Goal: Transaction & Acquisition: Download file/media

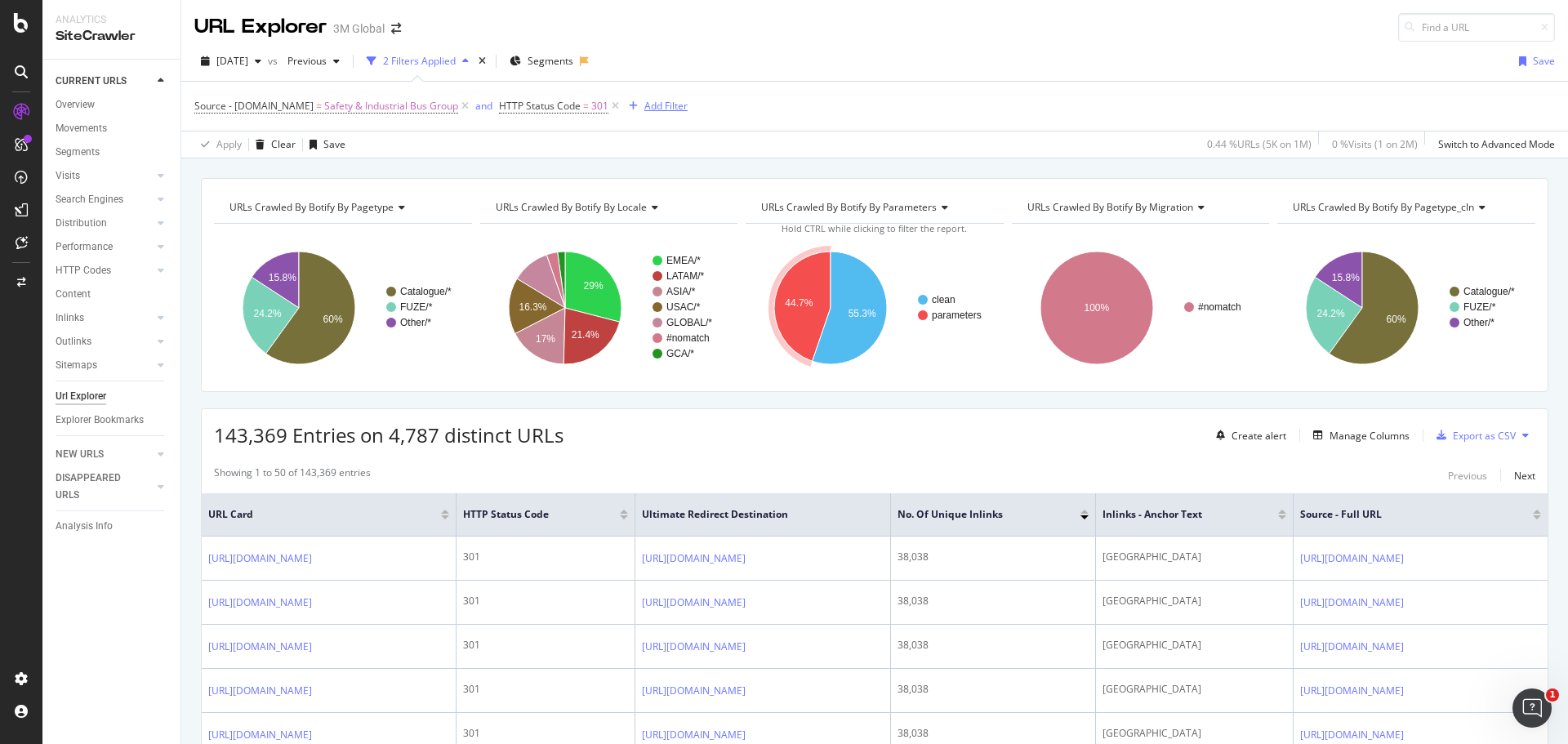
click at [655, 106] on div "Add Filter" at bounding box center [666, 105] width 44 height 14
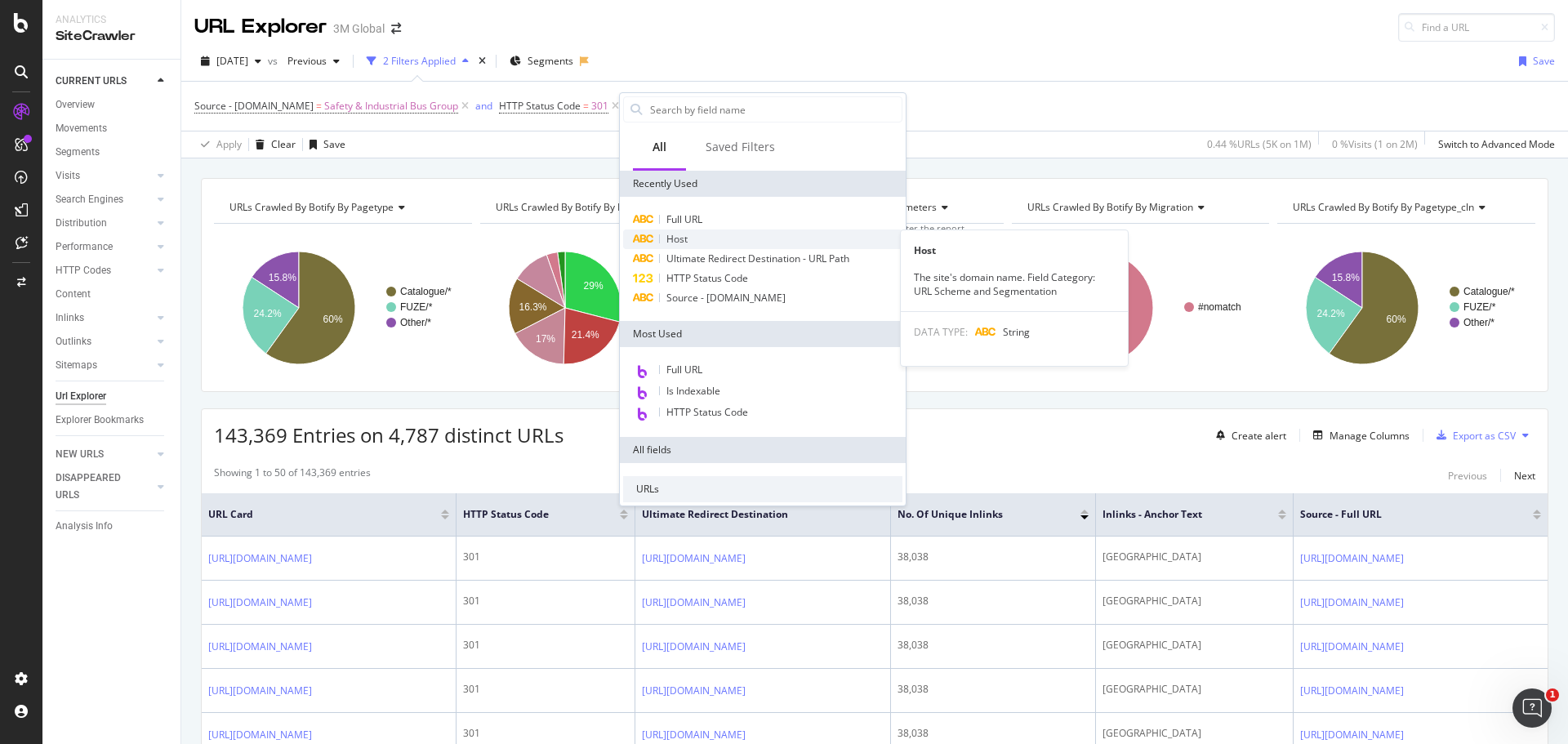
click at [692, 236] on div "Host" at bounding box center [763, 239] width 279 height 20
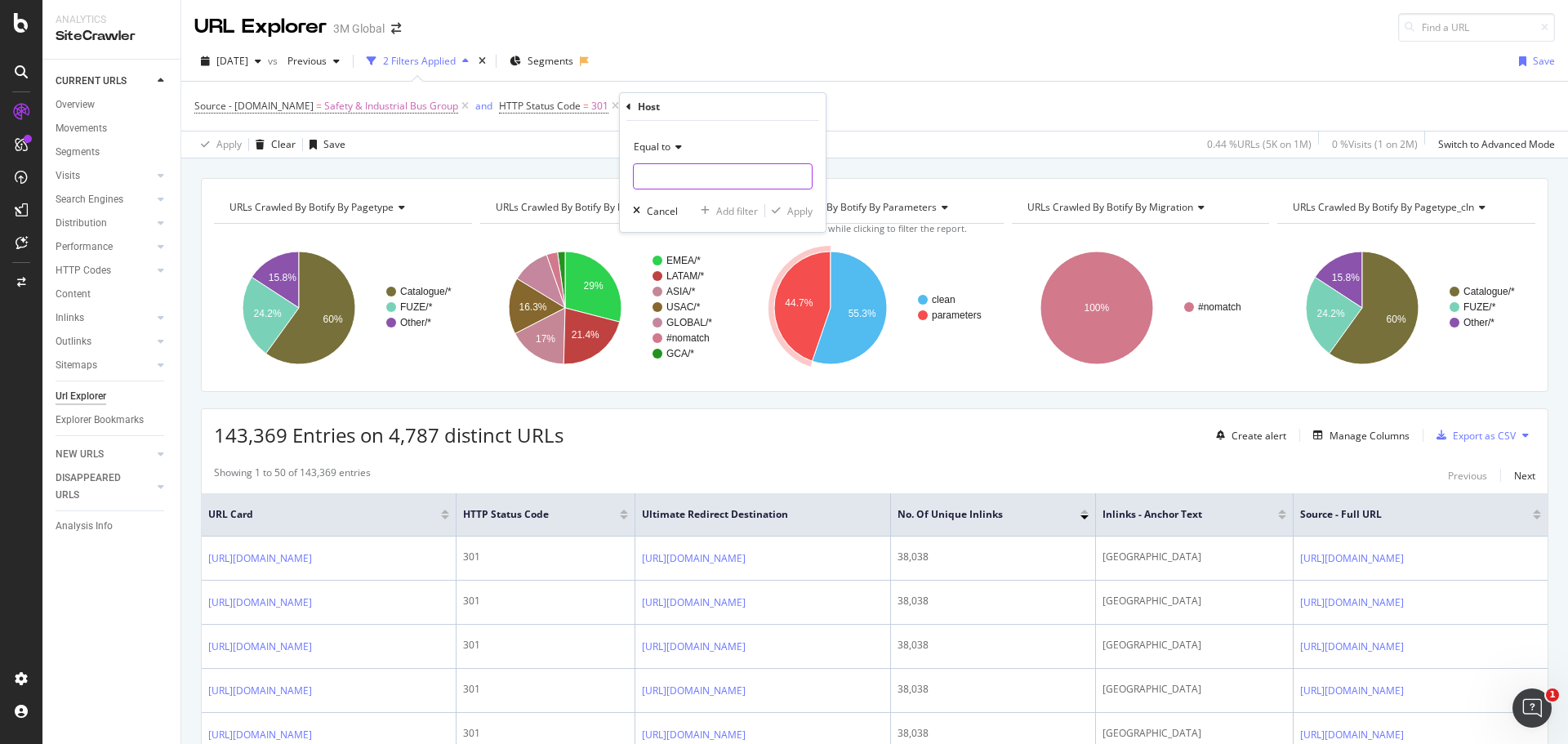
click at [697, 179] on input "text" at bounding box center [722, 177] width 178 height 26
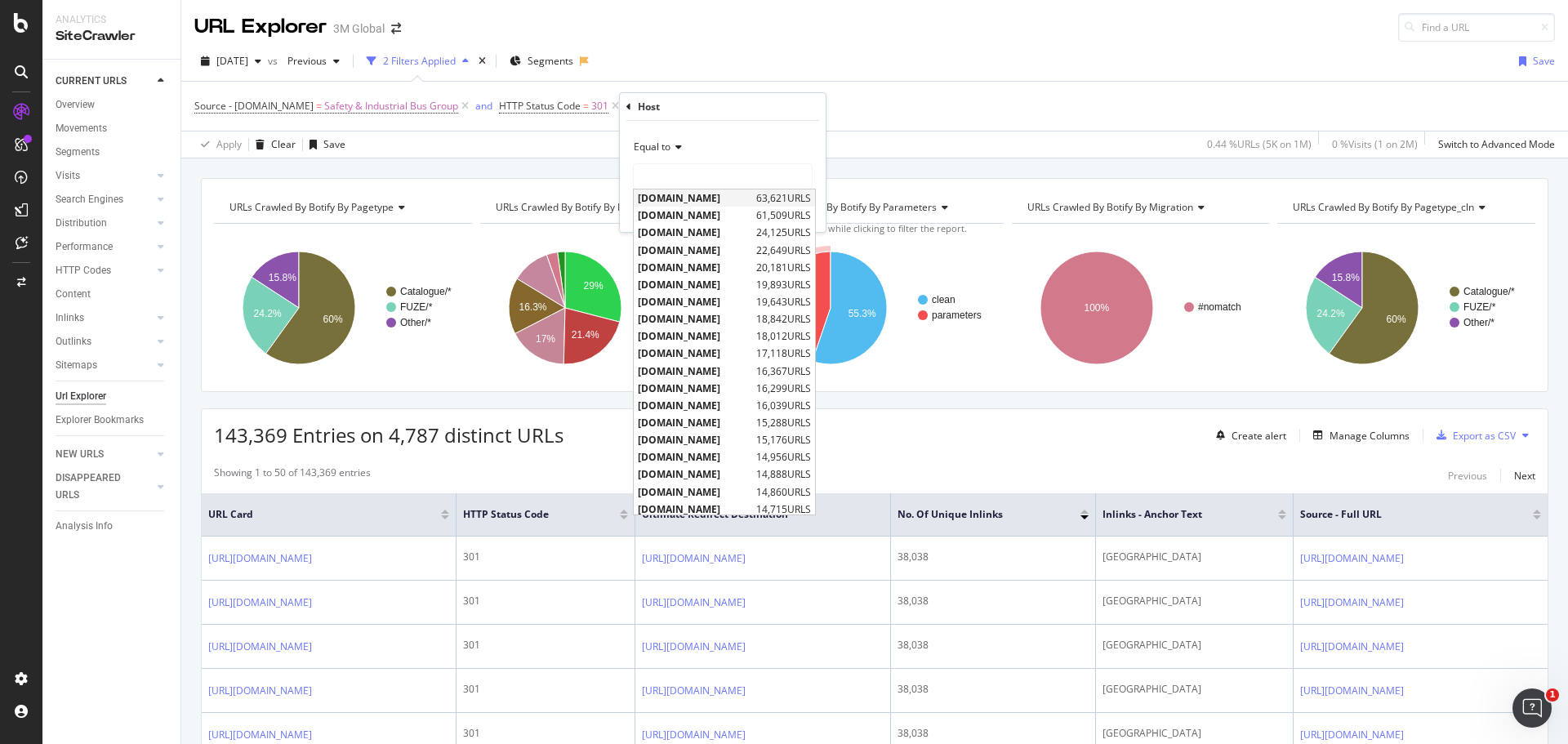
click at [689, 198] on span "[DOMAIN_NAME]" at bounding box center [695, 197] width 114 height 14
type input "[DOMAIN_NAME]"
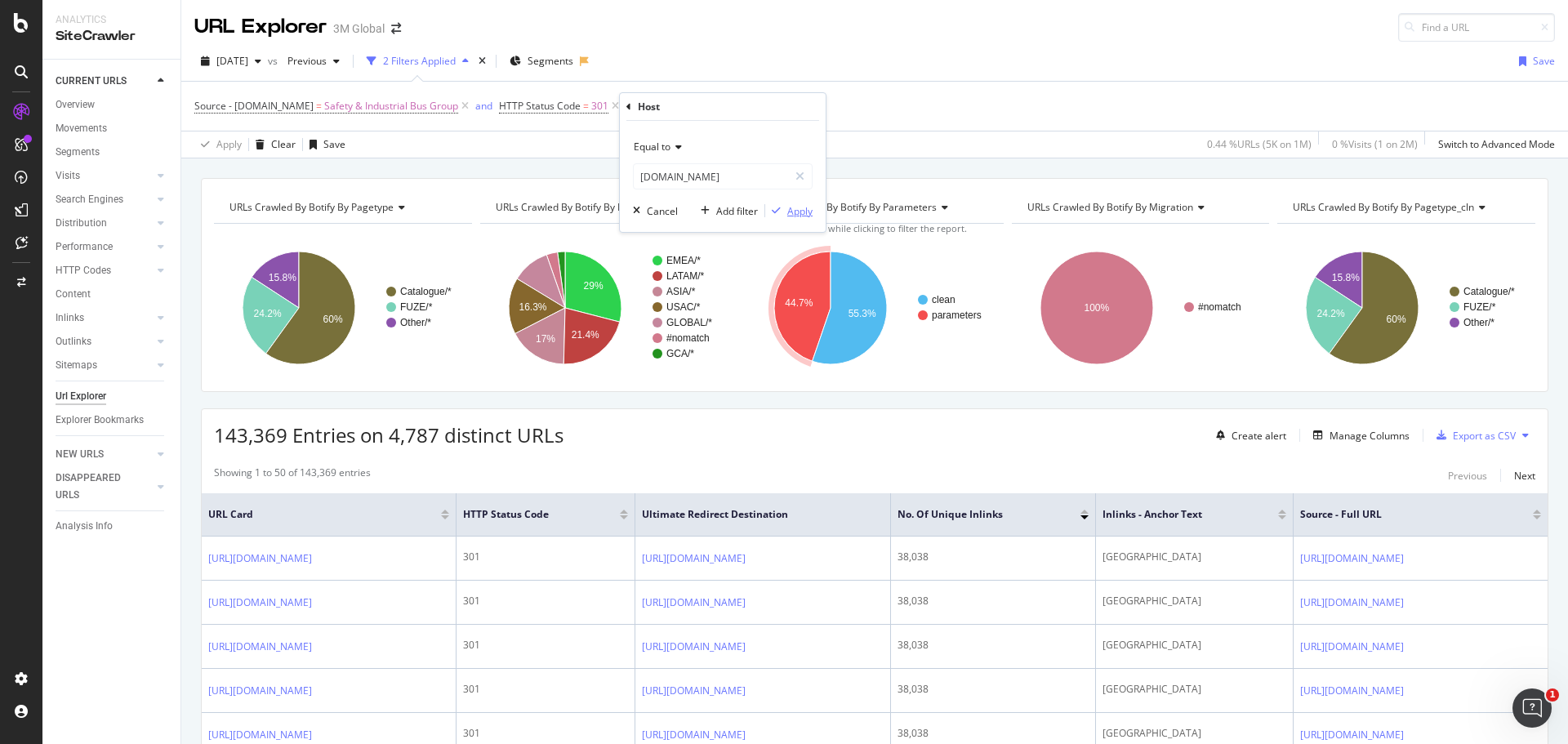
drag, startPoint x: 801, startPoint y: 210, endPoint x: 680, endPoint y: 37, distance: 211.1
click at [801, 209] on div "Apply" at bounding box center [799, 211] width 25 height 14
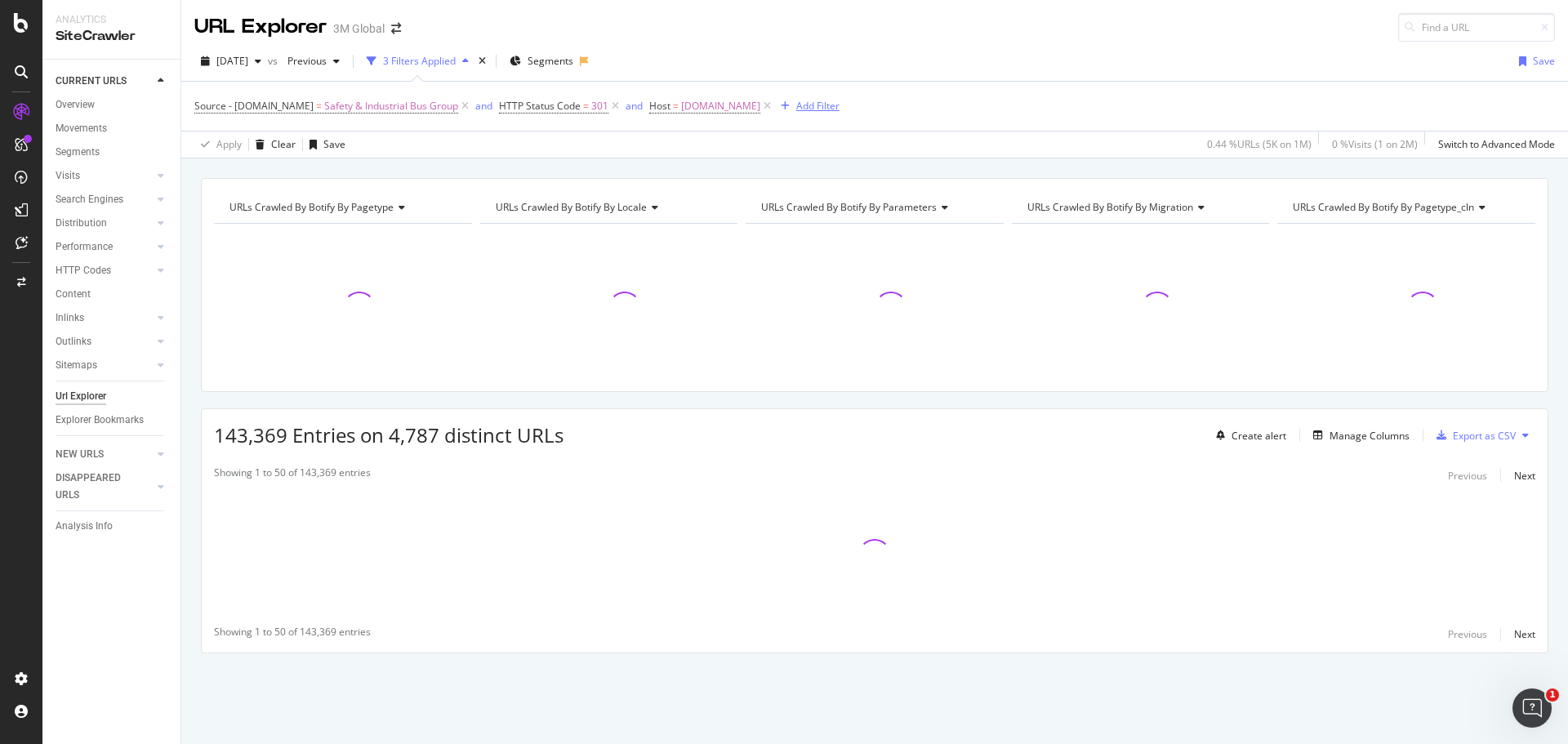
click at [796, 106] on div "Add Filter" at bounding box center [817, 105] width 44 height 14
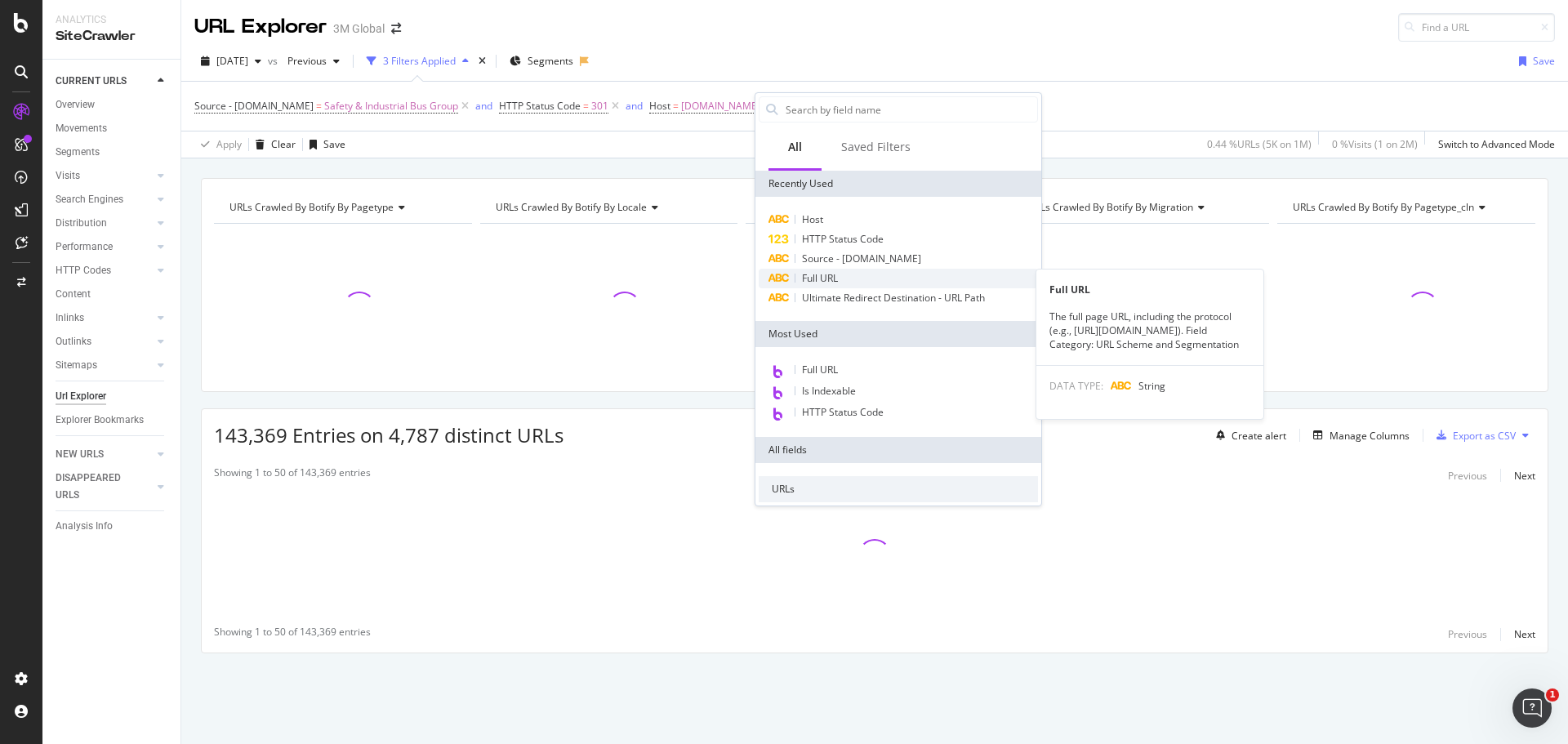
click at [830, 273] on span "Full URL" at bounding box center [819, 278] width 36 height 14
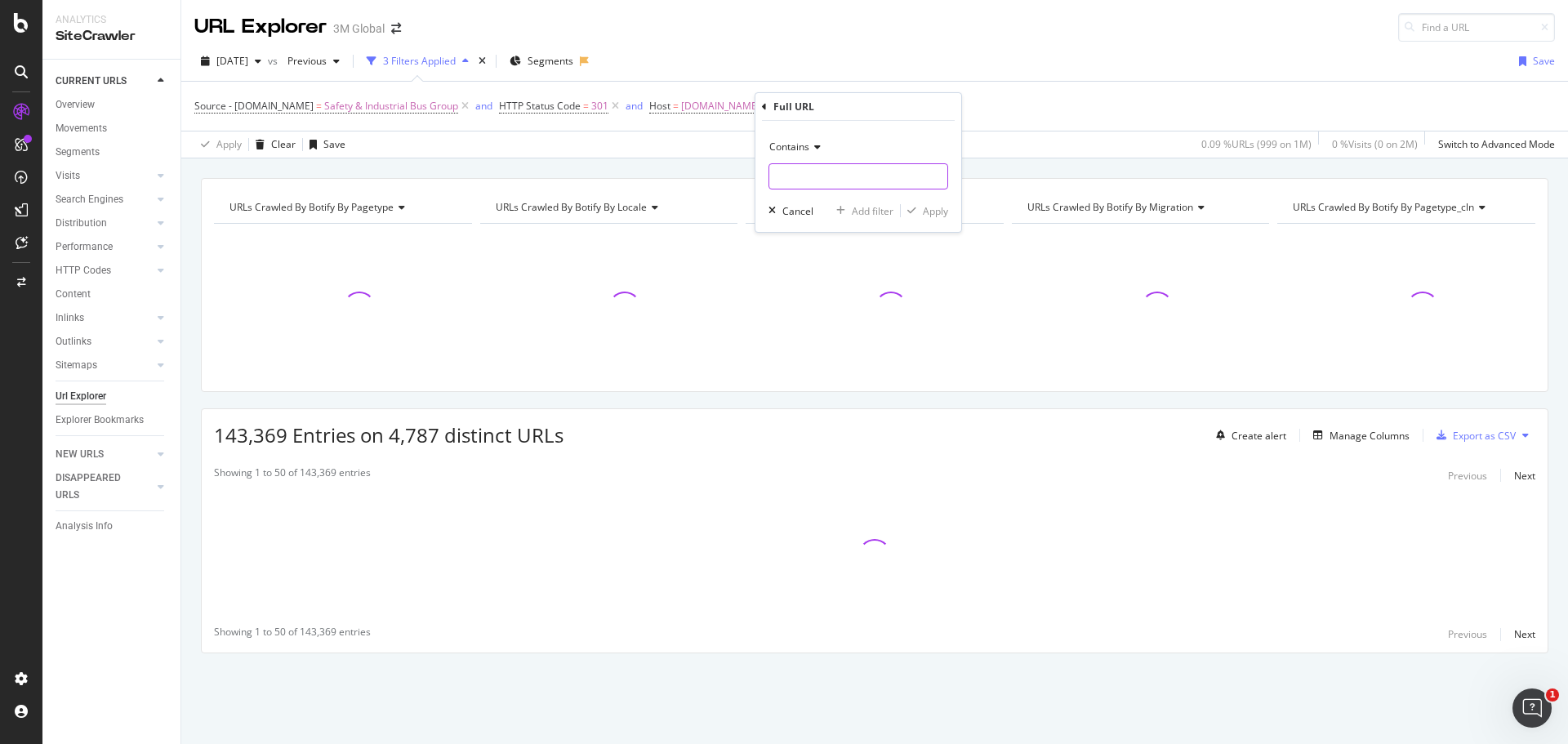
click at [810, 175] on input "text" at bounding box center [857, 177] width 178 height 26
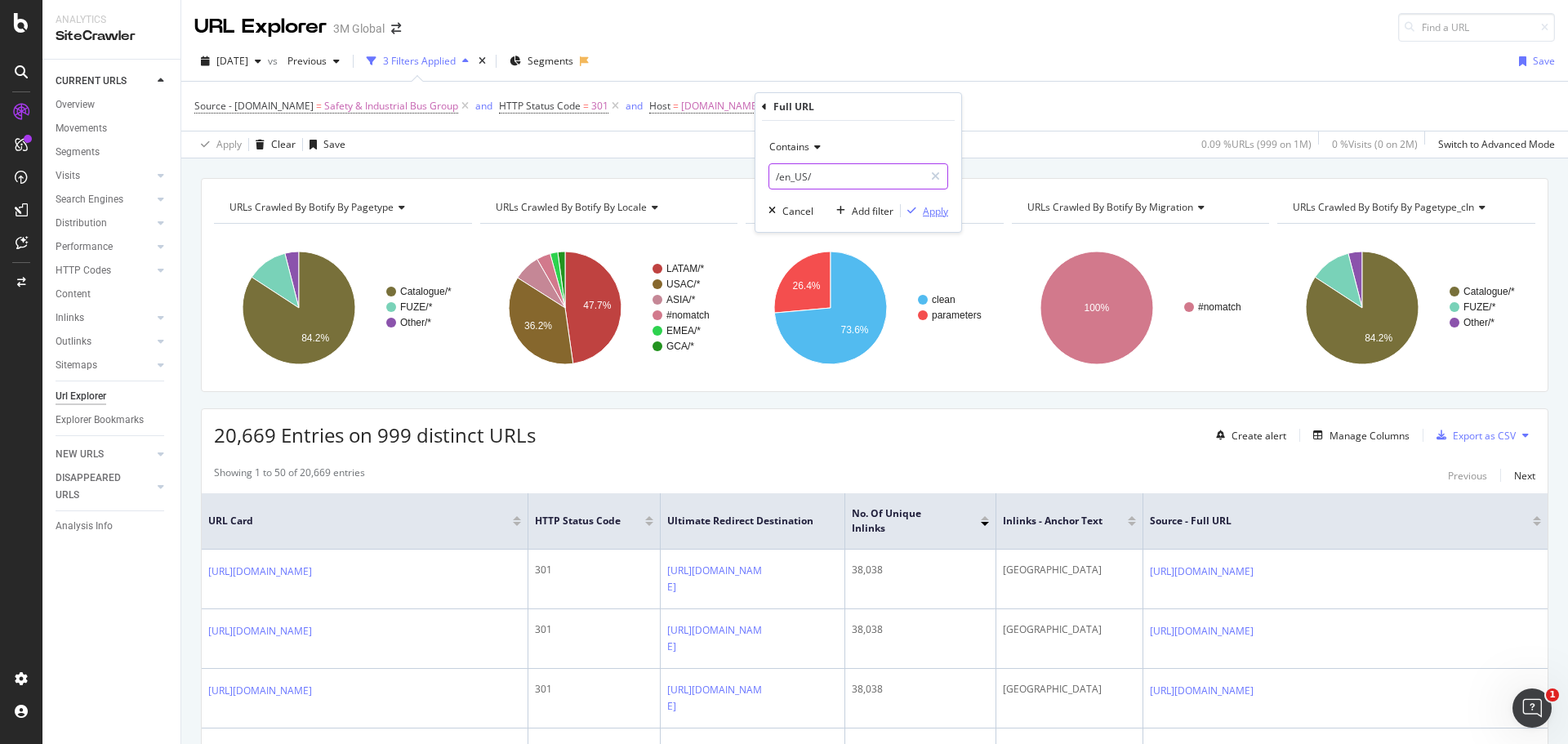
type input "/en_US/"
click at [936, 211] on div "Apply" at bounding box center [935, 211] width 25 height 14
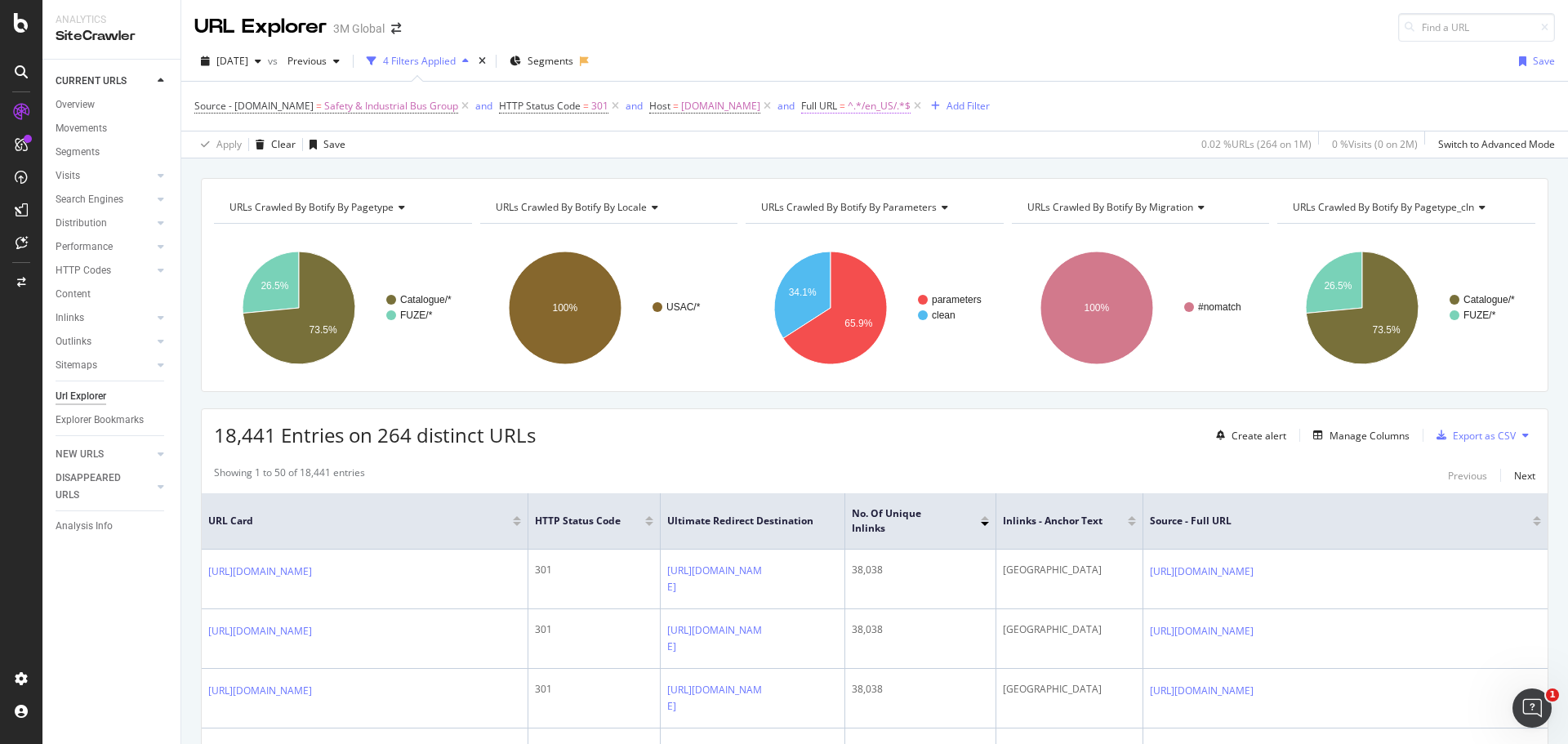
click at [856, 106] on span "^.*/en_US/.*$" at bounding box center [879, 106] width 63 height 23
click at [827, 178] on input "/en_US/" at bounding box center [873, 174] width 154 height 26
paste input "/en_US/"
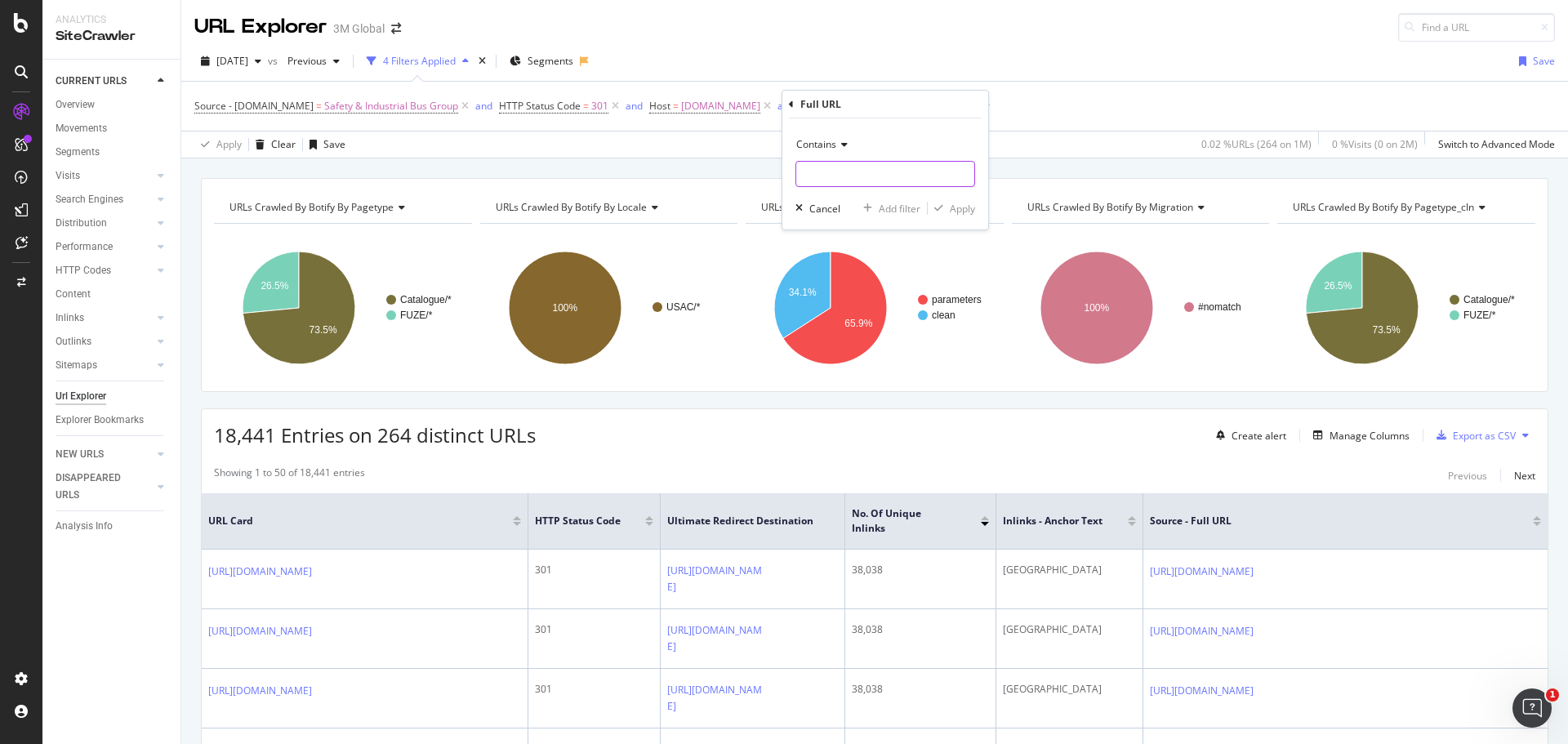
type input "/en_US/"
click at [957, 210] on div "Apply" at bounding box center [962, 208] width 25 height 14
click at [1482, 432] on div "Export as CSV" at bounding box center [1484, 435] width 63 height 14
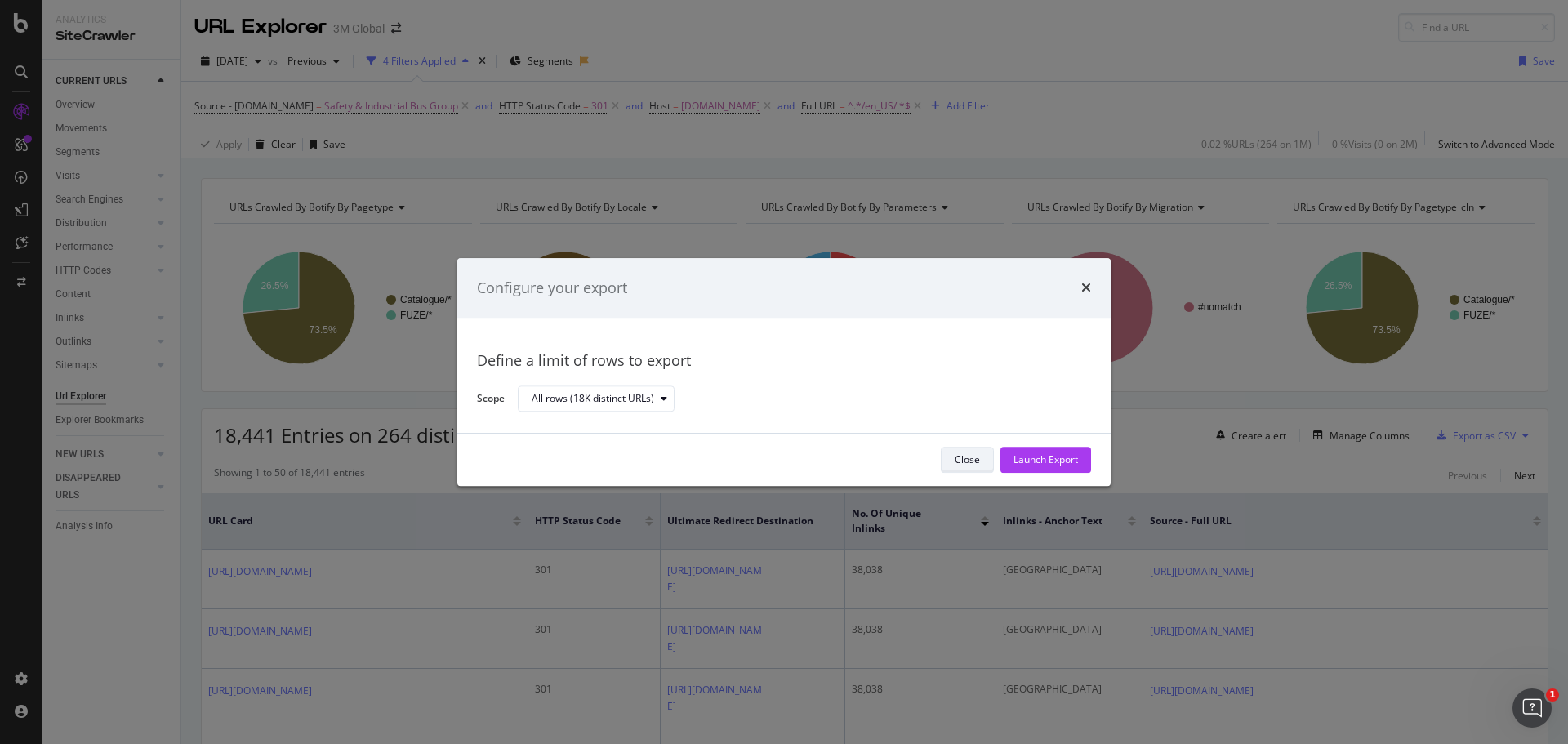
click at [975, 461] on div "Close" at bounding box center [966, 459] width 25 height 14
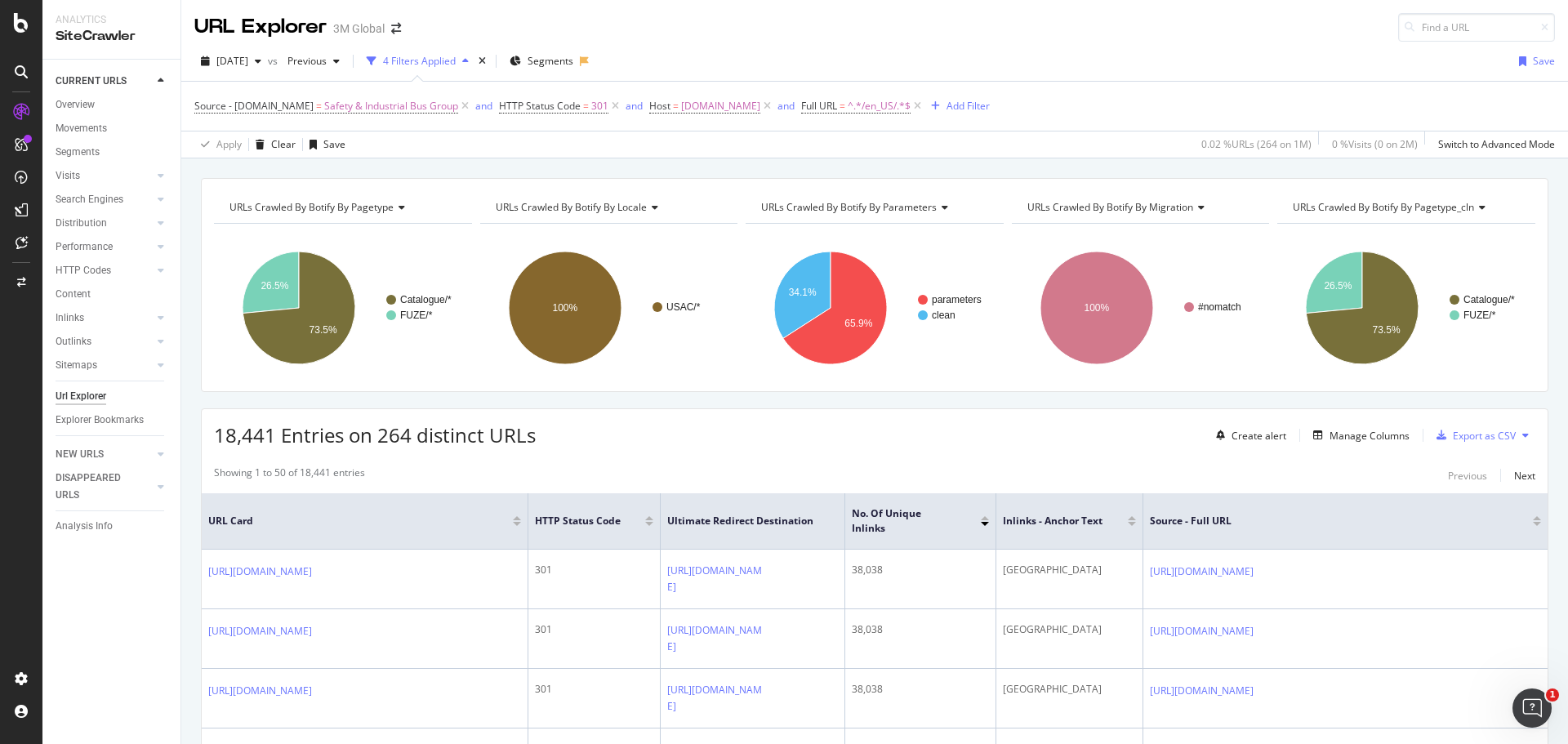
click at [983, 50] on div "2025 Jul. 13th vs Previous 4 Filters Applied Segments Save" at bounding box center [874, 64] width 1387 height 33
click at [1002, 60] on div "2025 Jul. 13th vs Previous 4 Filters Applied Segments Save" at bounding box center [874, 64] width 1387 height 33
click at [93, 277] on div "DataExports" at bounding box center [92, 282] width 63 height 17
click at [1469, 436] on div "Export as CSV" at bounding box center [1484, 435] width 63 height 14
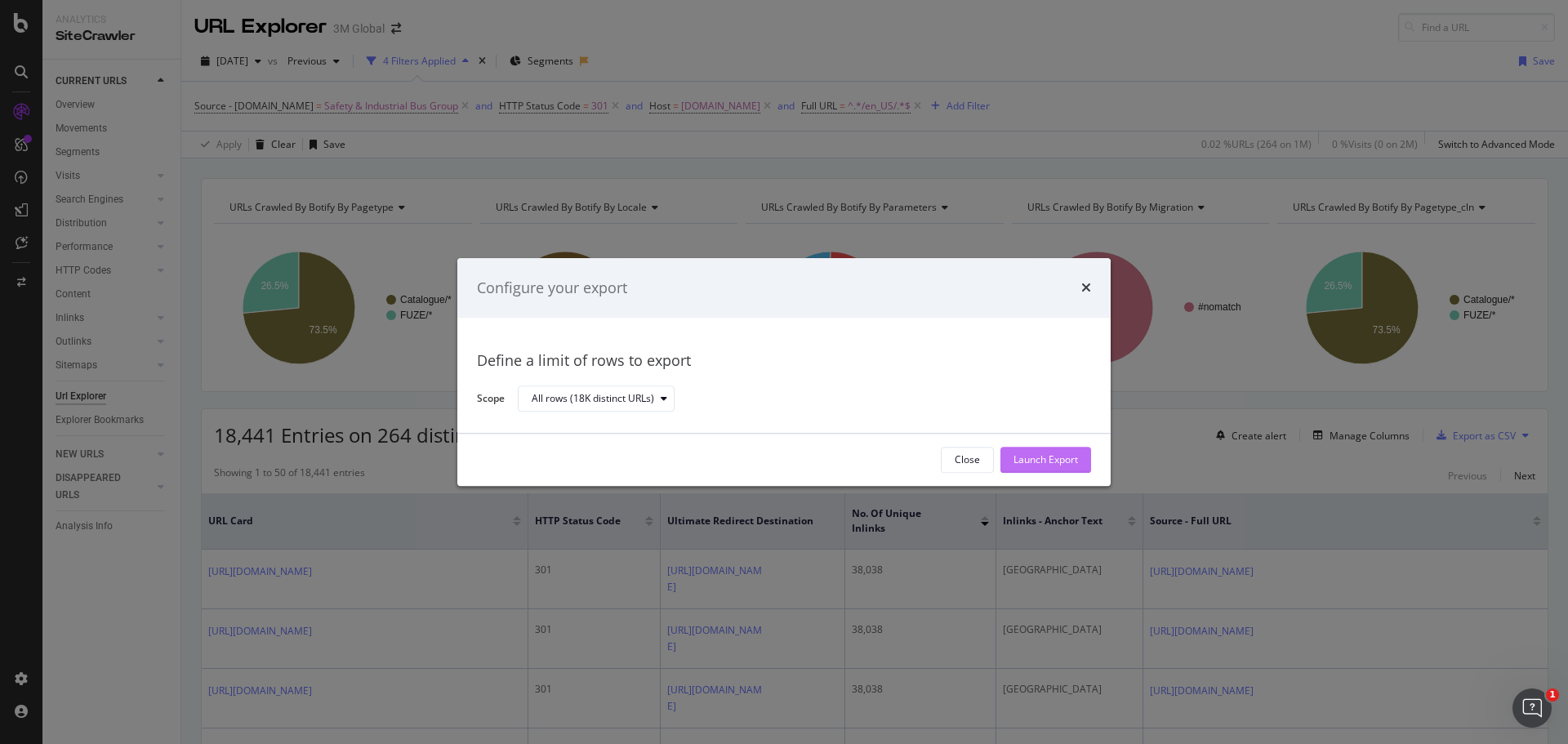
click at [1039, 465] on div "Launch Export" at bounding box center [1045, 459] width 64 height 14
